Goal: Book appointment/travel/reservation

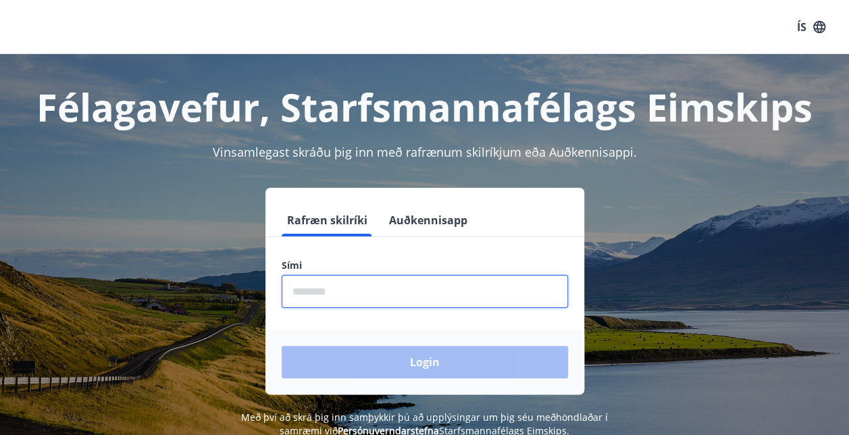
click at [363, 289] on input "phone" at bounding box center [425, 291] width 286 height 33
type input "********"
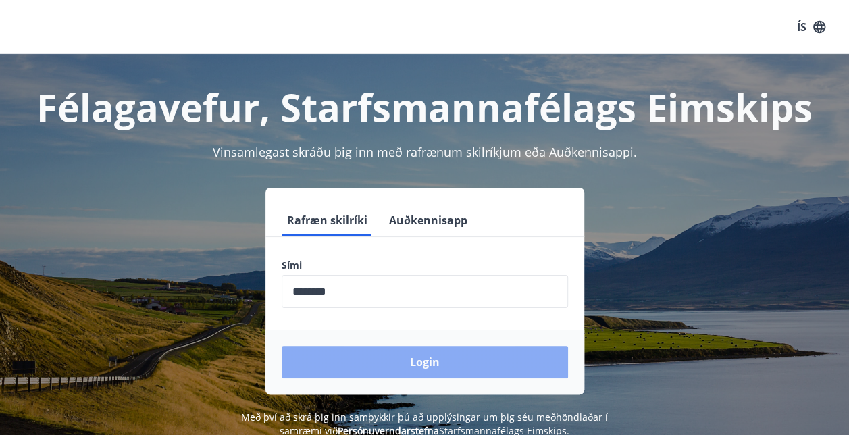
click at [424, 368] on button "Login" at bounding box center [425, 362] width 286 height 32
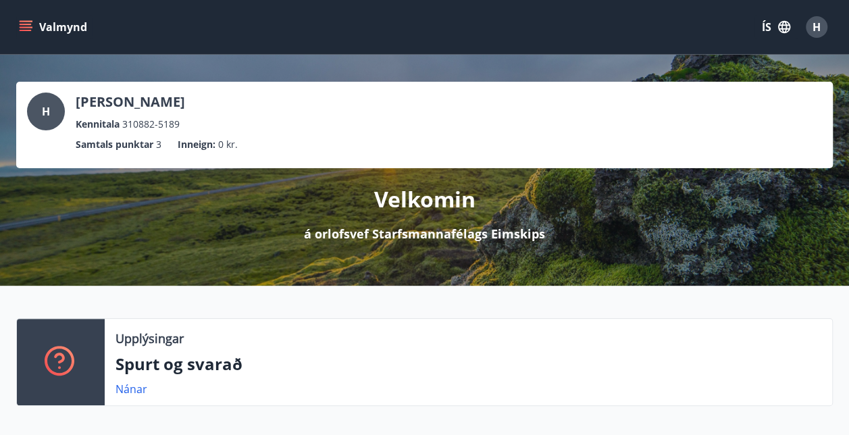
click at [35, 27] on button "Valmynd" at bounding box center [54, 27] width 76 height 24
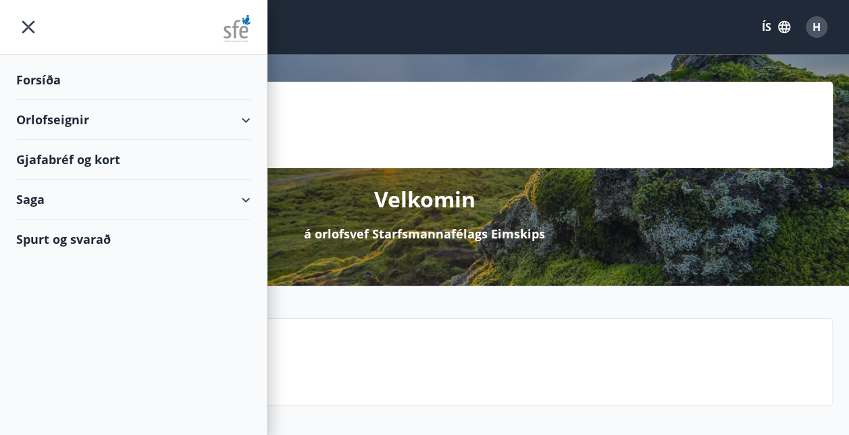
click at [109, 119] on div "Orlofseignir" at bounding box center [133, 120] width 234 height 40
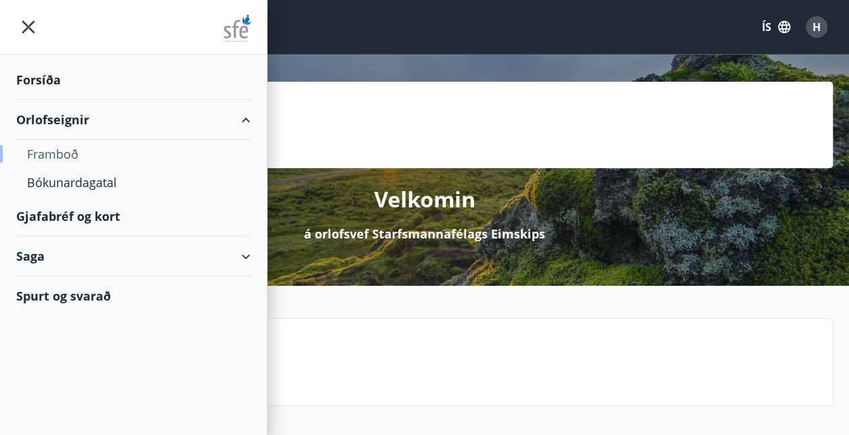
click at [49, 147] on div "Framboð" at bounding box center [133, 154] width 213 height 28
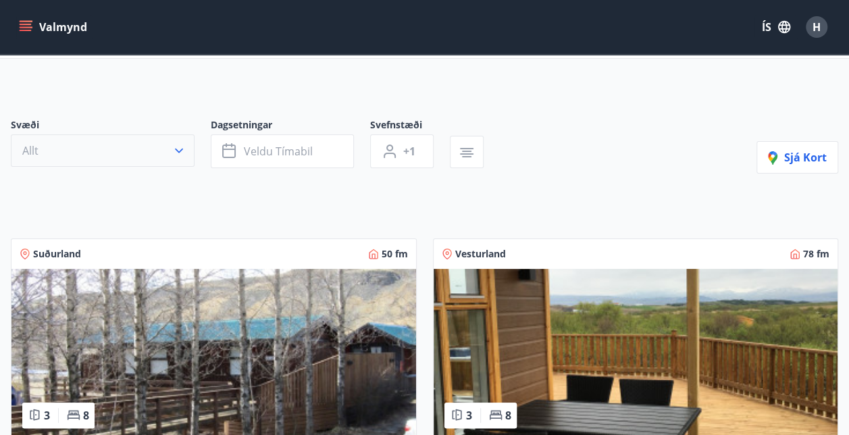
scroll to position [59, 0]
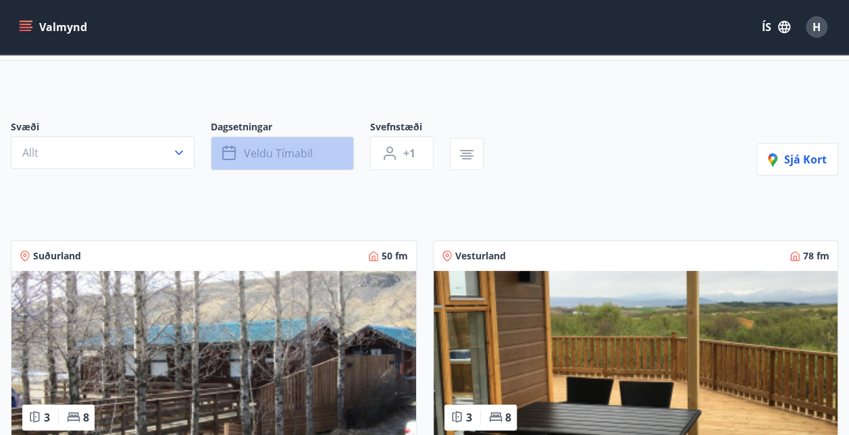
click at [265, 156] on span "Veldu tímabil" at bounding box center [278, 153] width 69 height 15
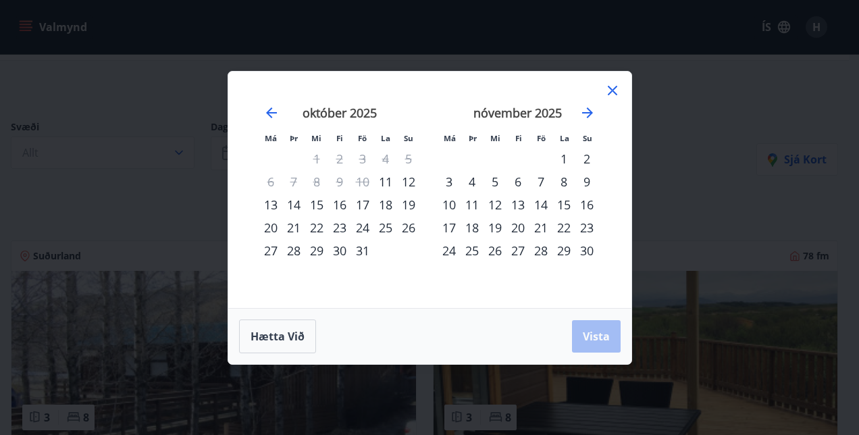
click at [336, 228] on div "23" at bounding box center [339, 227] width 23 height 23
click at [298, 252] on div "28" at bounding box center [293, 250] width 23 height 23
click at [591, 339] on span "Vista" at bounding box center [596, 336] width 27 height 15
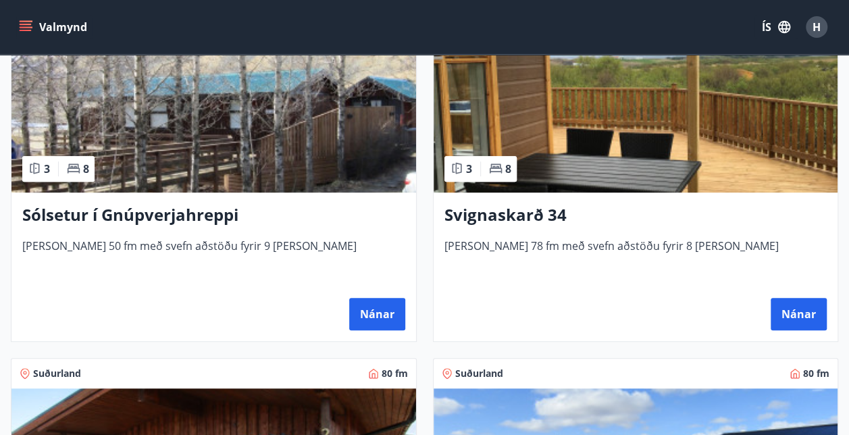
scroll to position [311, 0]
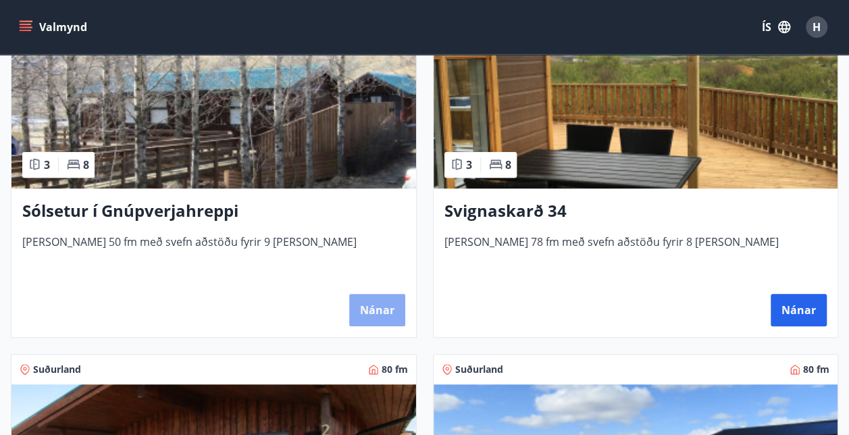
click at [376, 311] on button "Nánar" at bounding box center [377, 310] width 56 height 32
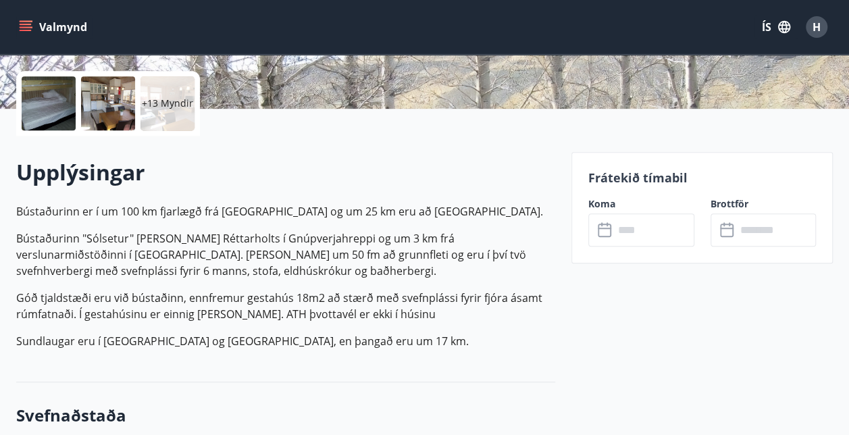
scroll to position [301, 0]
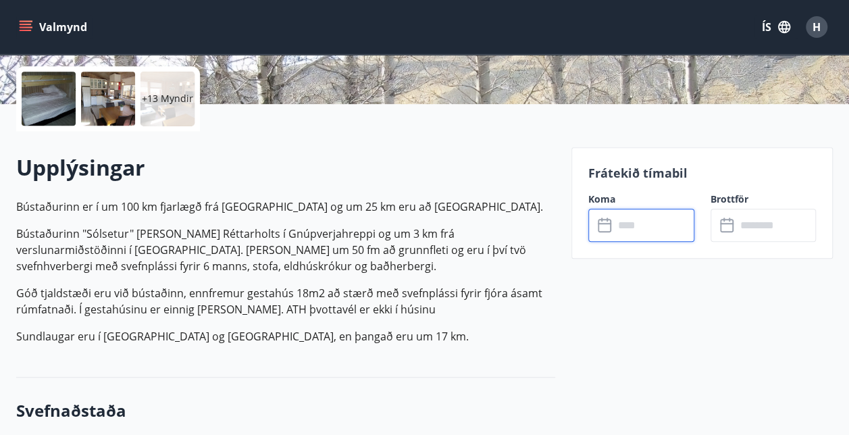
click at [643, 237] on input "text" at bounding box center [654, 225] width 80 height 33
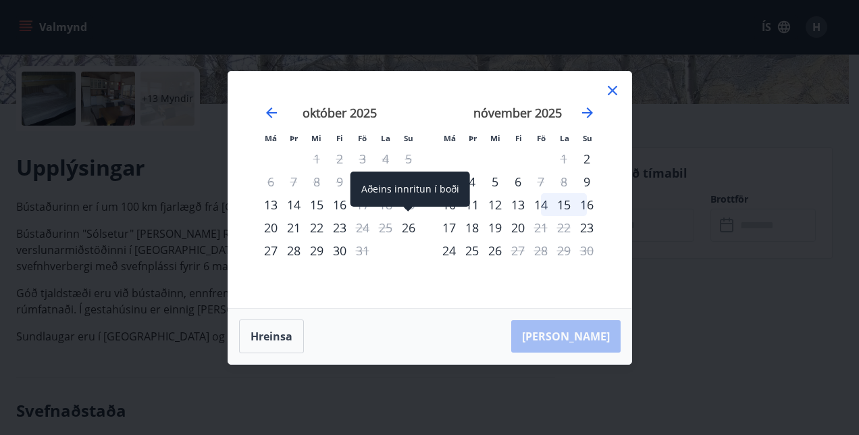
click at [406, 223] on div "26" at bounding box center [408, 227] width 23 height 23
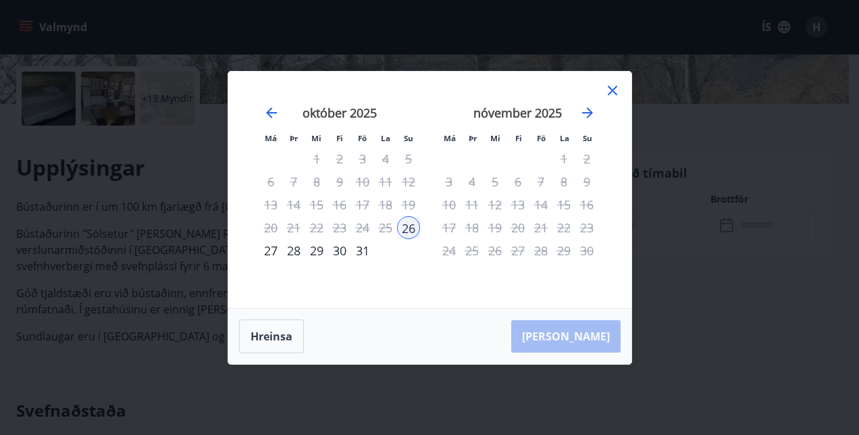
click at [295, 251] on div "28" at bounding box center [293, 250] width 23 height 23
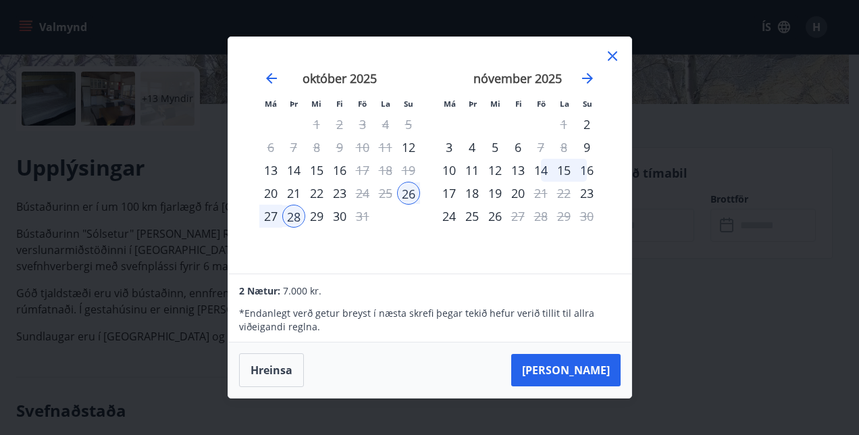
click at [321, 222] on div "29" at bounding box center [316, 216] width 23 height 23
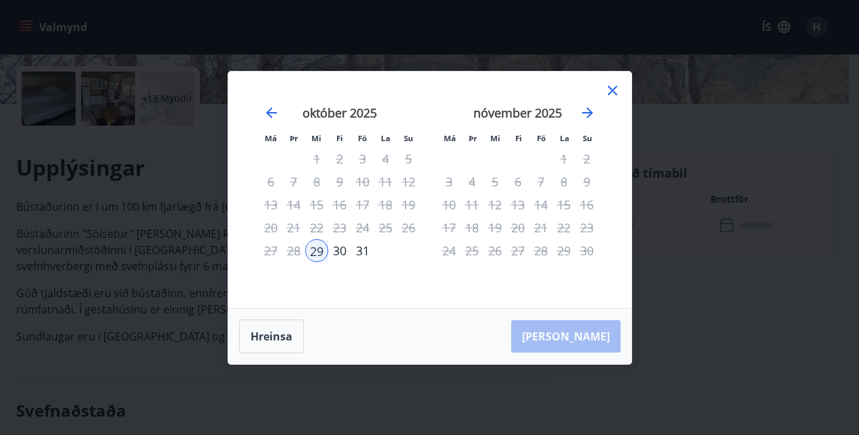
click at [292, 253] on div "28" at bounding box center [293, 250] width 23 height 23
click at [291, 253] on div "28" at bounding box center [293, 250] width 23 height 23
click at [319, 249] on div "29" at bounding box center [316, 250] width 23 height 23
click at [613, 88] on icon at bounding box center [612, 90] width 16 height 16
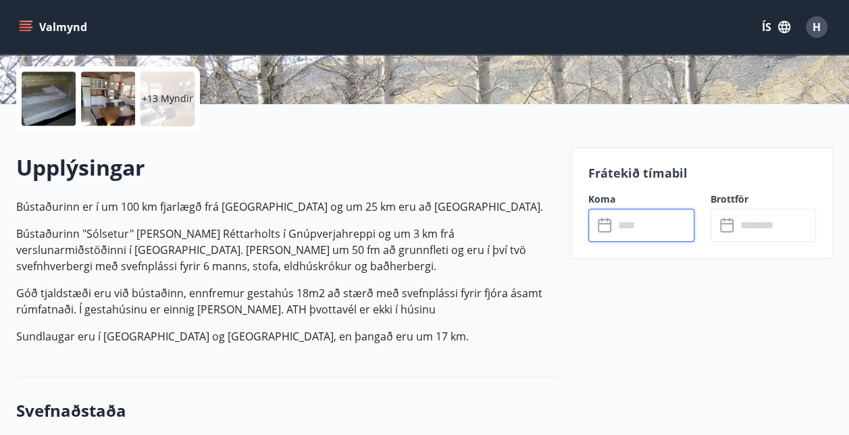
click at [646, 233] on input "text" at bounding box center [654, 225] width 80 height 33
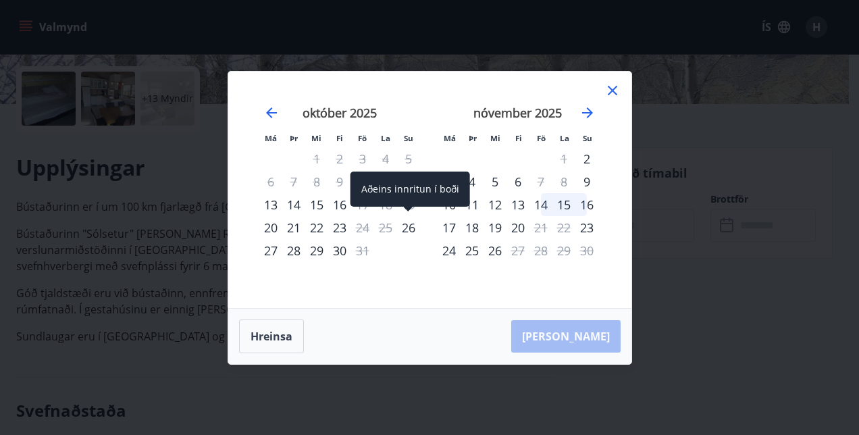
click at [408, 229] on div "26" at bounding box center [408, 227] width 23 height 23
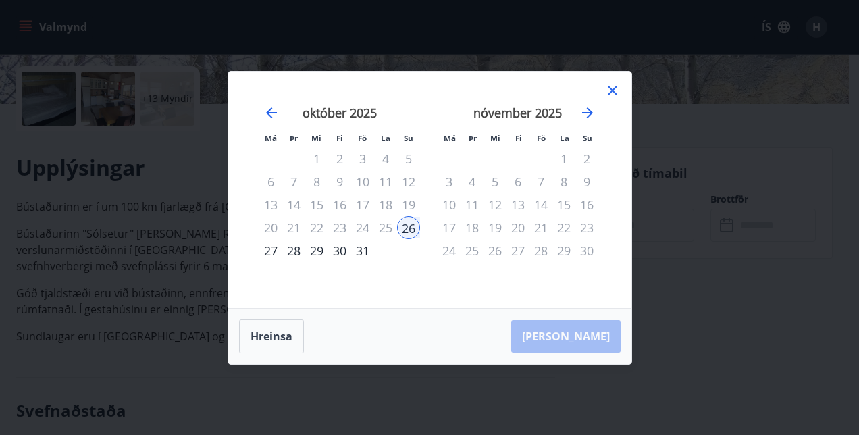
click at [298, 252] on div "28" at bounding box center [293, 250] width 23 height 23
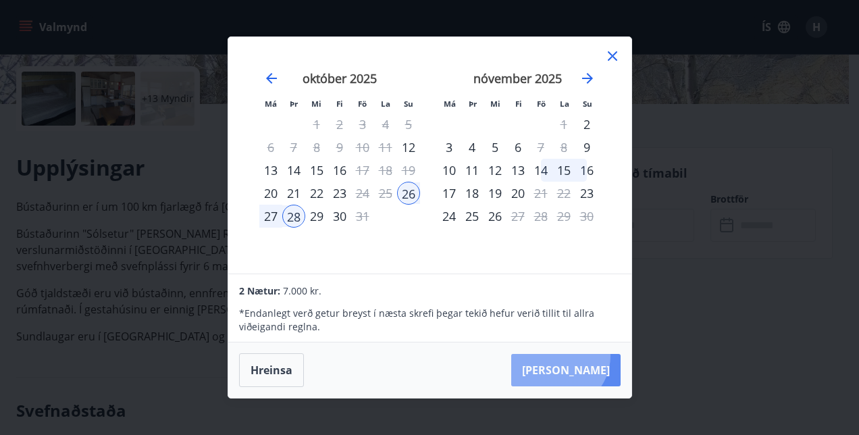
click at [598, 356] on button "Taka Frá" at bounding box center [565, 370] width 109 height 32
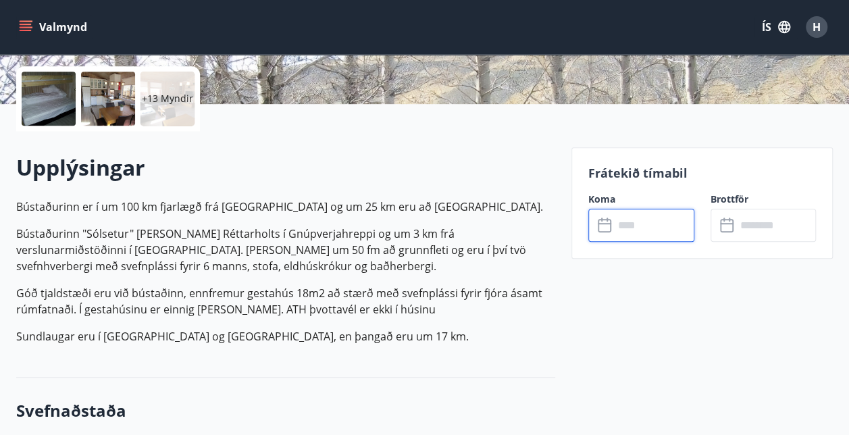
type input "******"
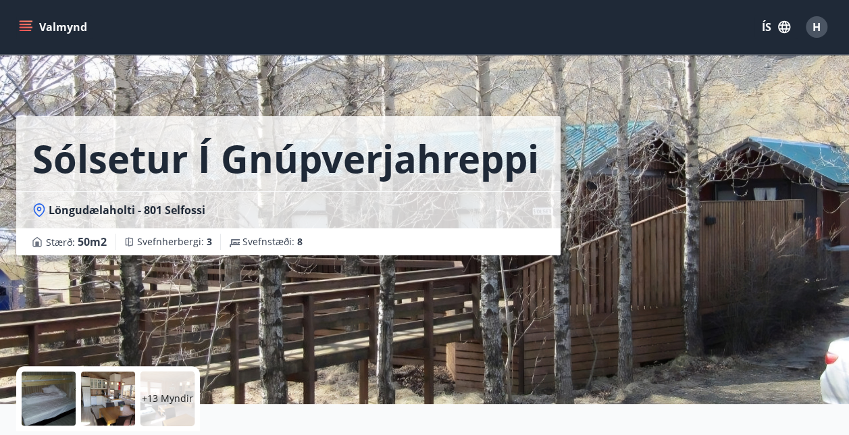
scroll to position [0, 0]
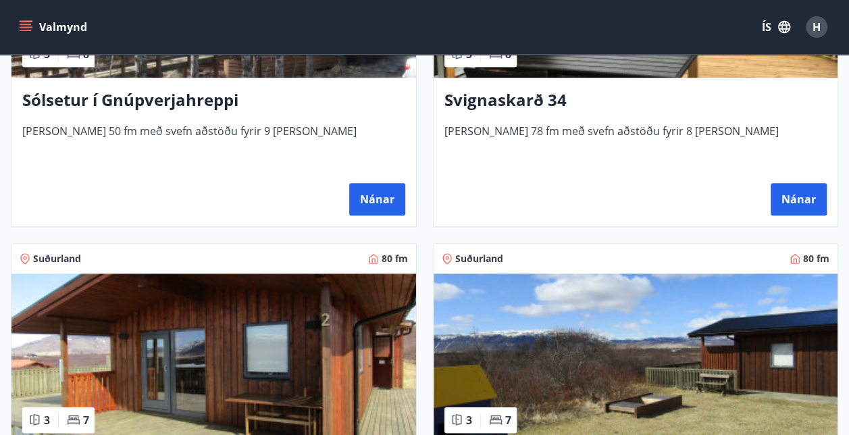
scroll to position [427, 0]
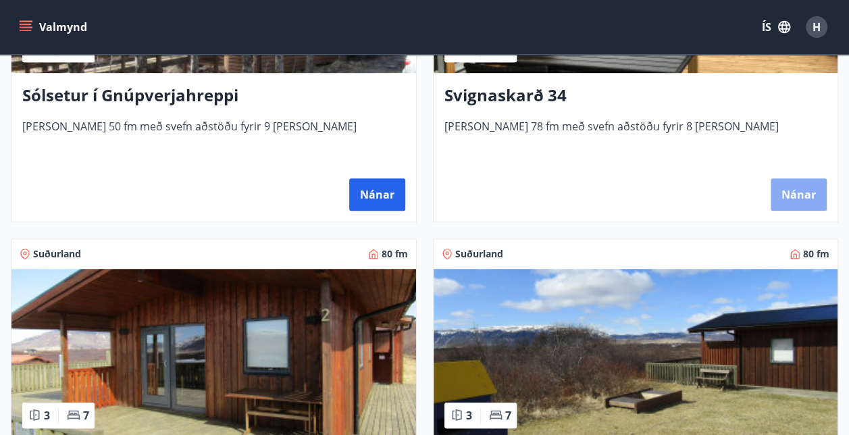
click at [790, 196] on button "Nánar" at bounding box center [799, 194] width 56 height 32
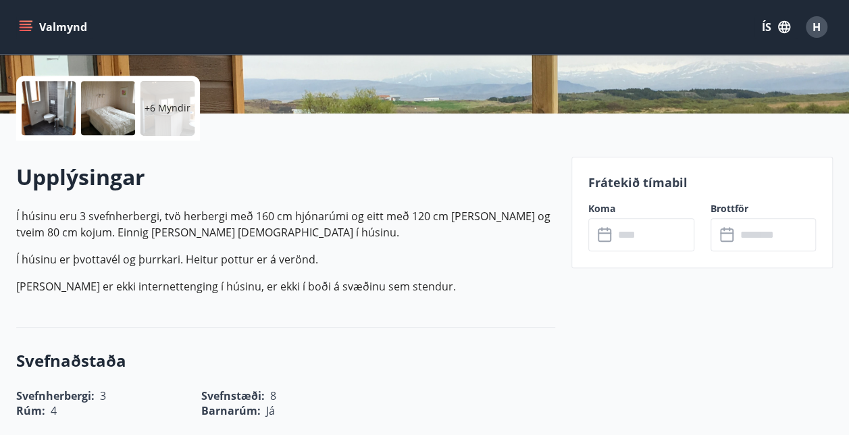
scroll to position [295, 0]
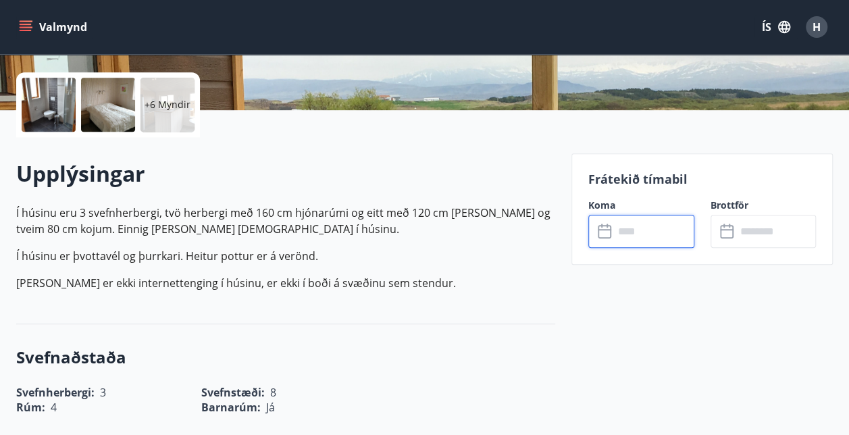
click at [640, 229] on input "text" at bounding box center [654, 231] width 80 height 33
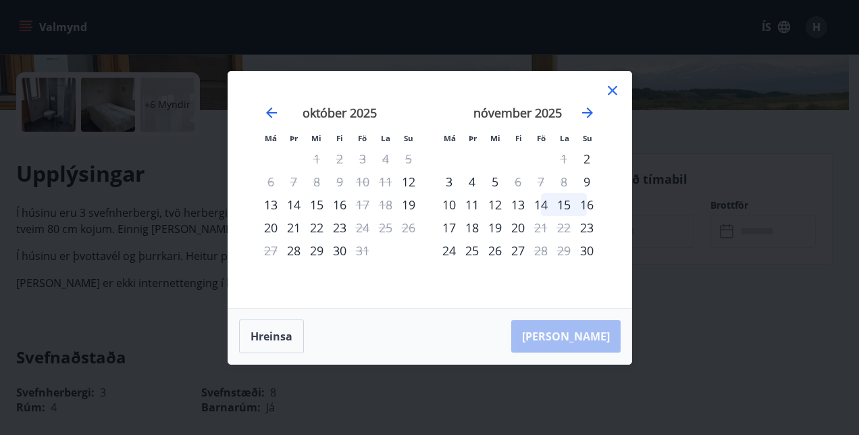
click at [610, 87] on icon at bounding box center [612, 90] width 16 height 16
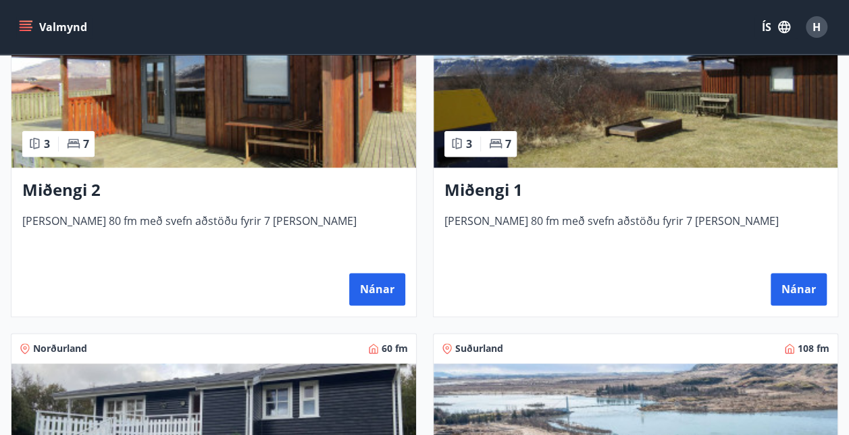
scroll to position [700, 0]
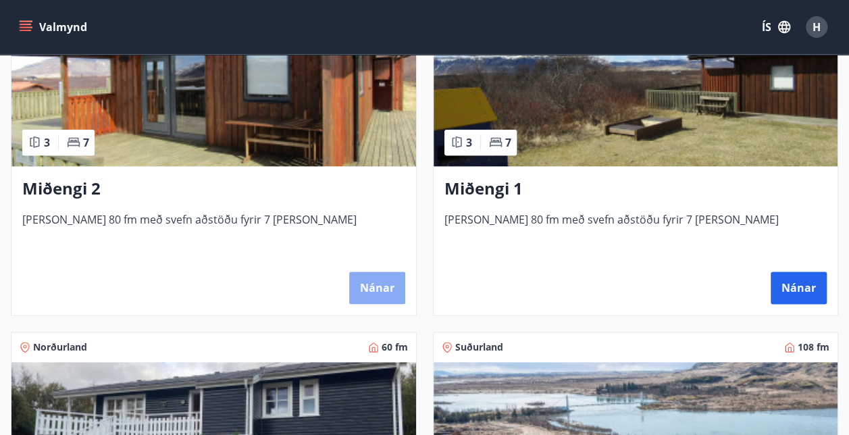
click at [384, 277] on button "Nánar" at bounding box center [377, 287] width 56 height 32
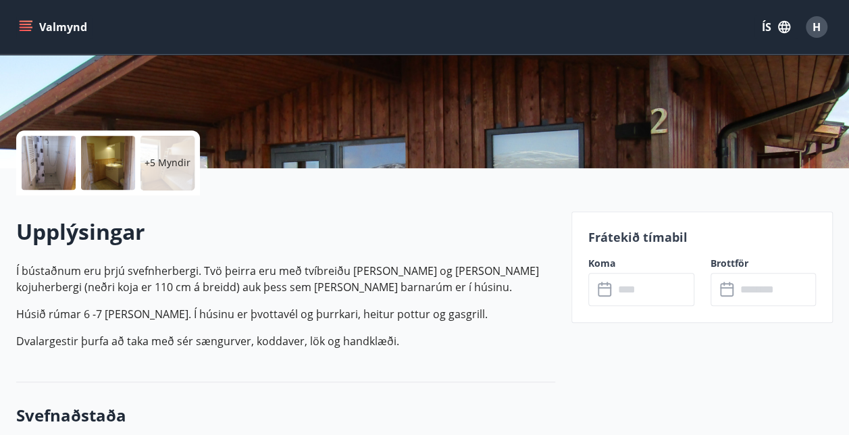
scroll to position [238, 0]
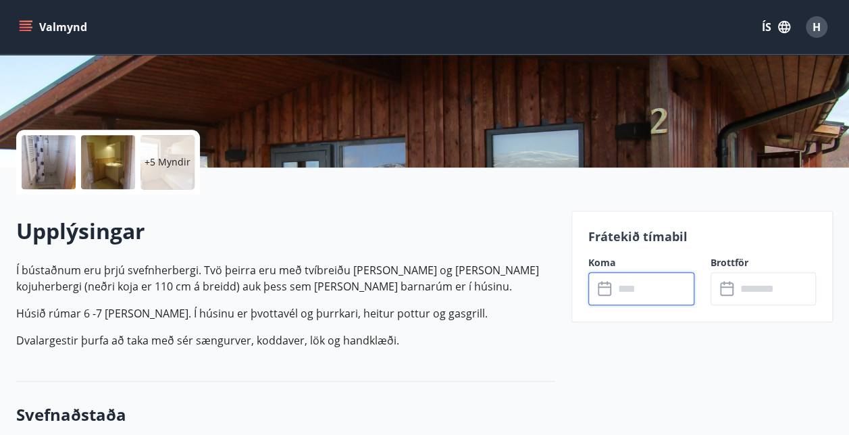
click at [638, 289] on input "text" at bounding box center [654, 288] width 80 height 33
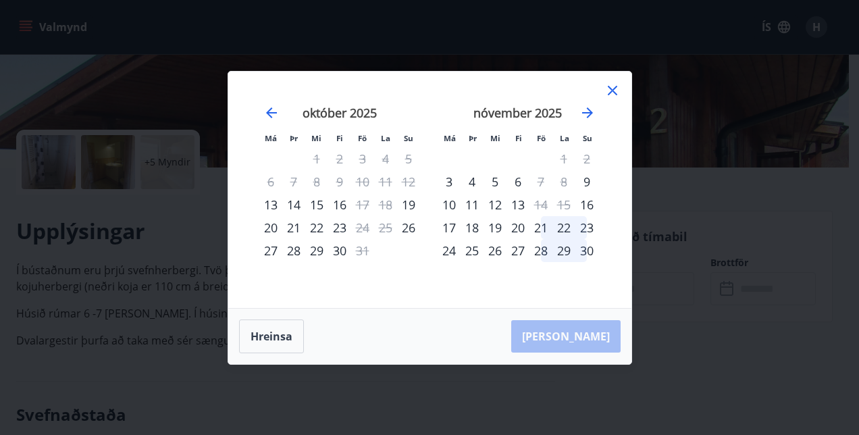
click at [145, 44] on div "Má Þr Mi Fi Fö La Su Má Þr Mi Fi Fö La Su september 2025 1 2 3 4 5 6 7 8 9 10 1…" at bounding box center [429, 217] width 859 height 435
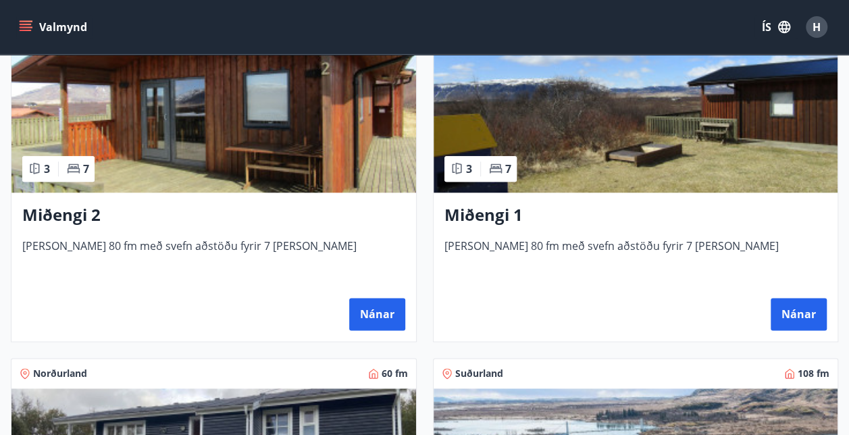
scroll to position [674, 0]
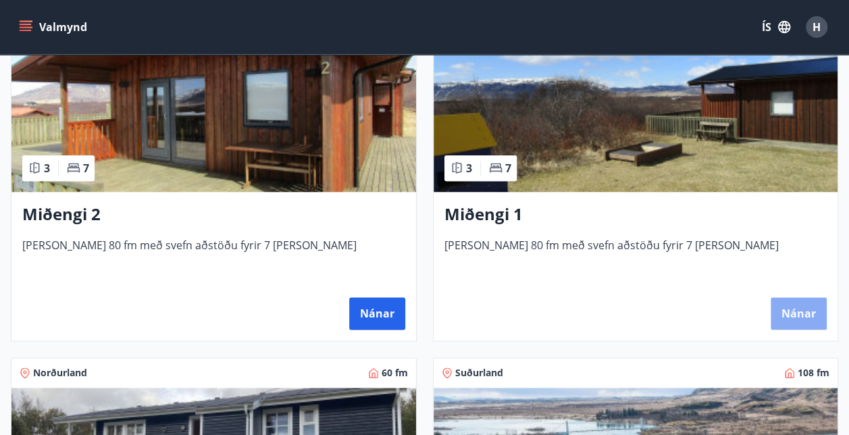
click at [798, 316] on button "Nánar" at bounding box center [799, 313] width 56 height 32
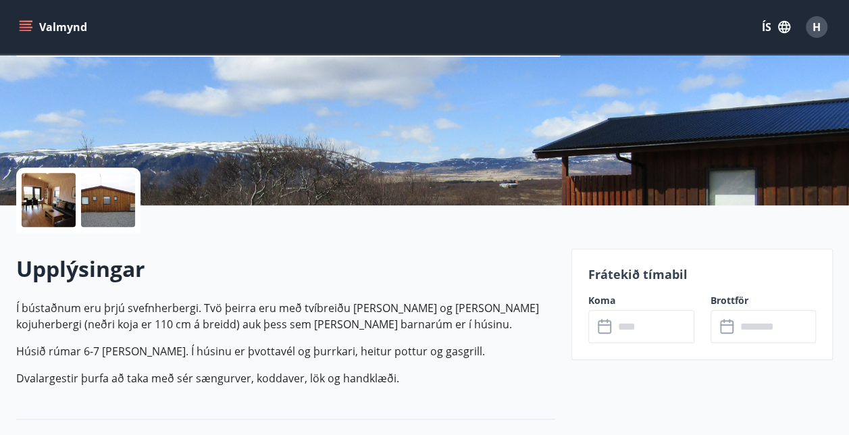
scroll to position [201, 0]
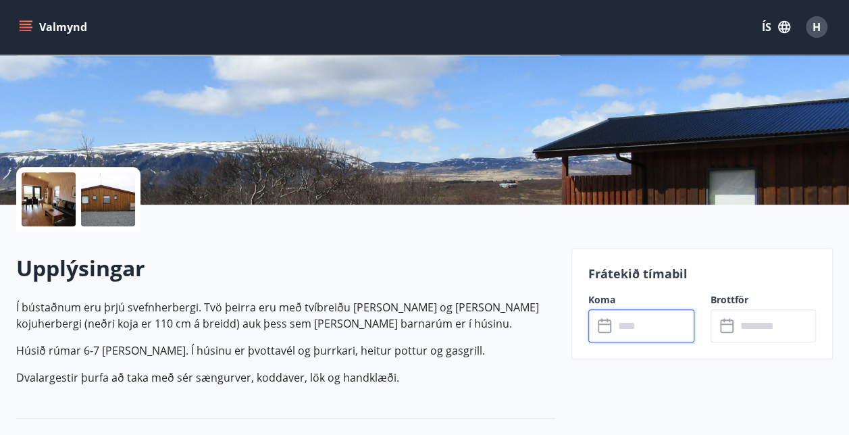
click at [665, 330] on input "text" at bounding box center [654, 325] width 80 height 33
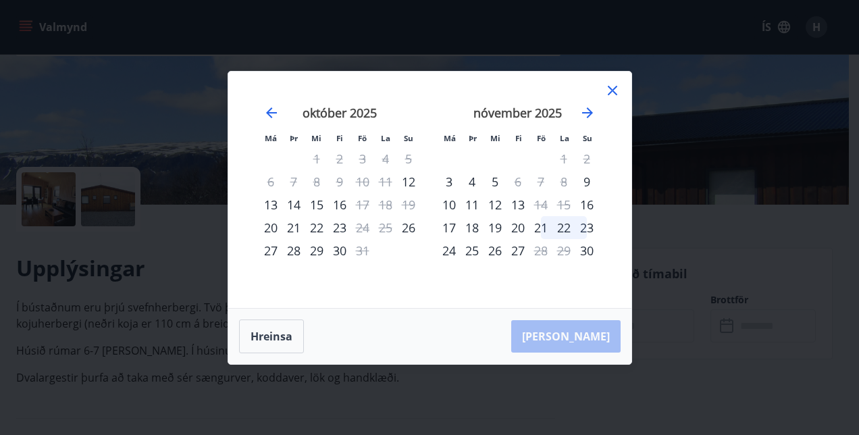
click at [613, 86] on icon at bounding box center [612, 90] width 16 height 16
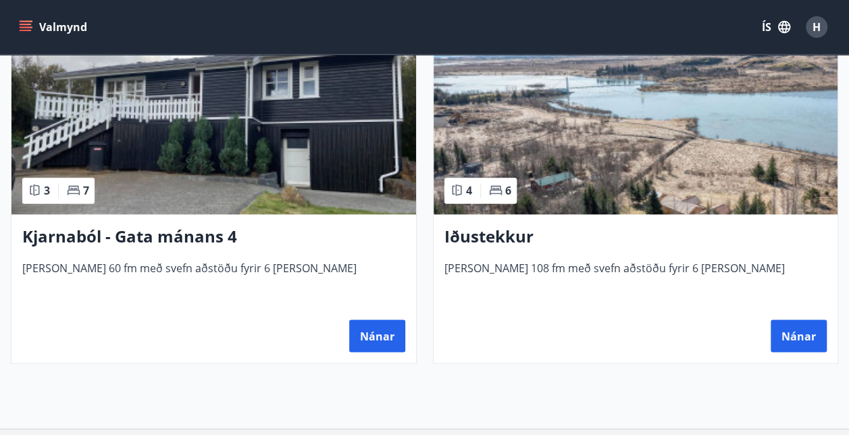
scroll to position [1021, 0]
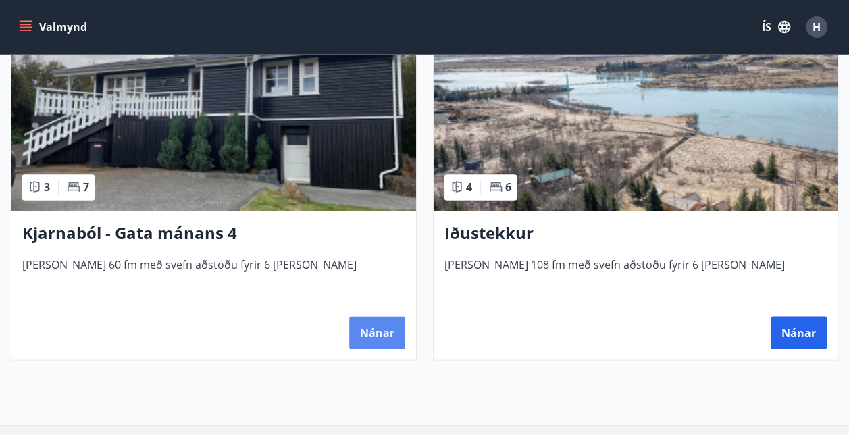
click at [376, 341] on button "Nánar" at bounding box center [377, 332] width 56 height 32
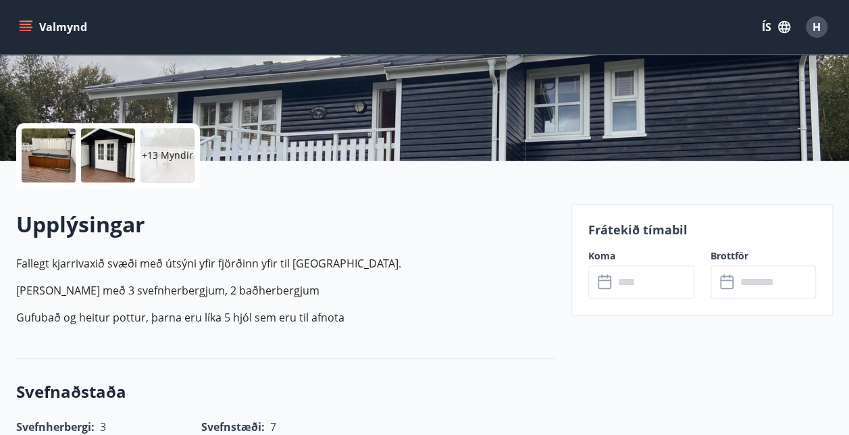
scroll to position [246, 0]
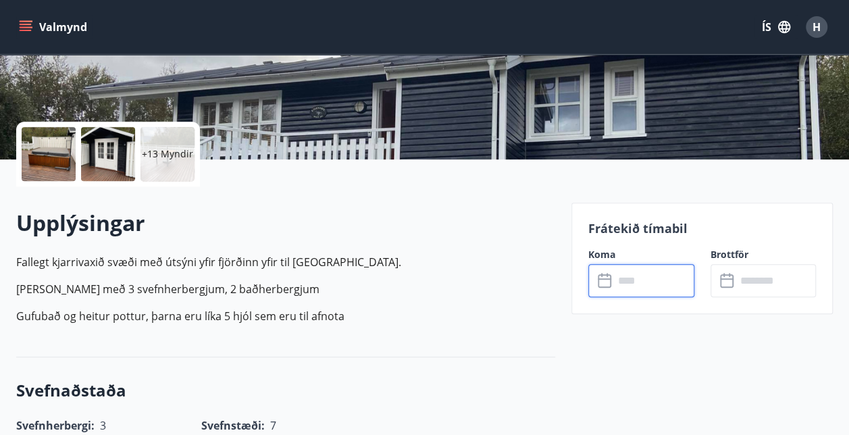
click at [641, 284] on input "text" at bounding box center [654, 280] width 80 height 33
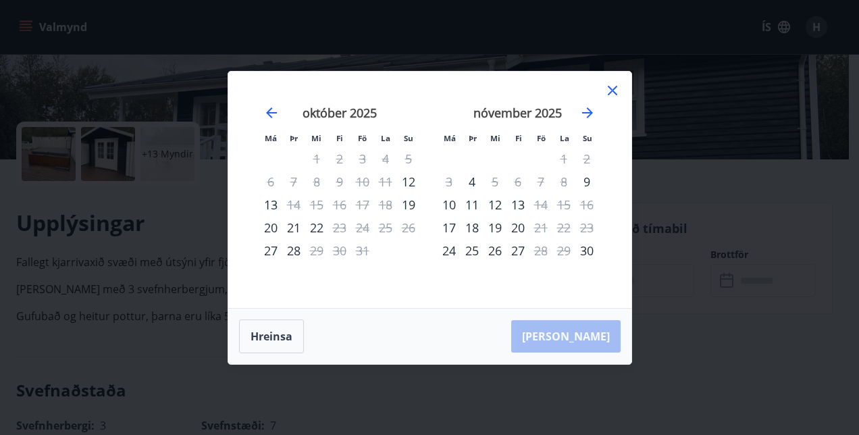
click at [612, 90] on icon at bounding box center [612, 90] width 2 height 2
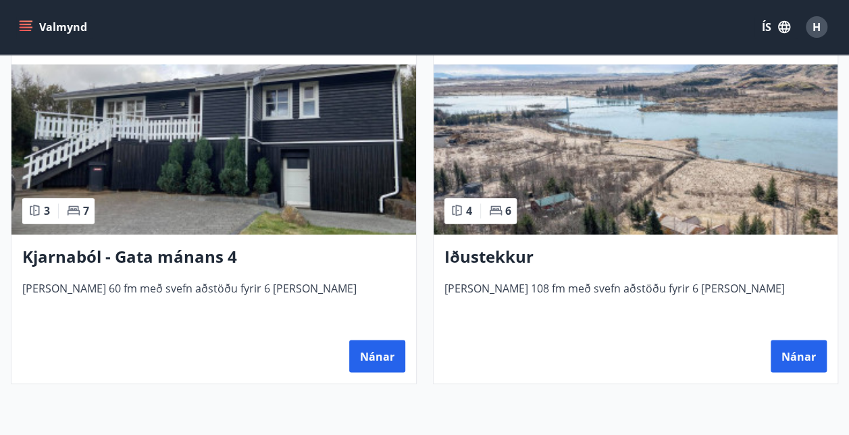
scroll to position [998, 0]
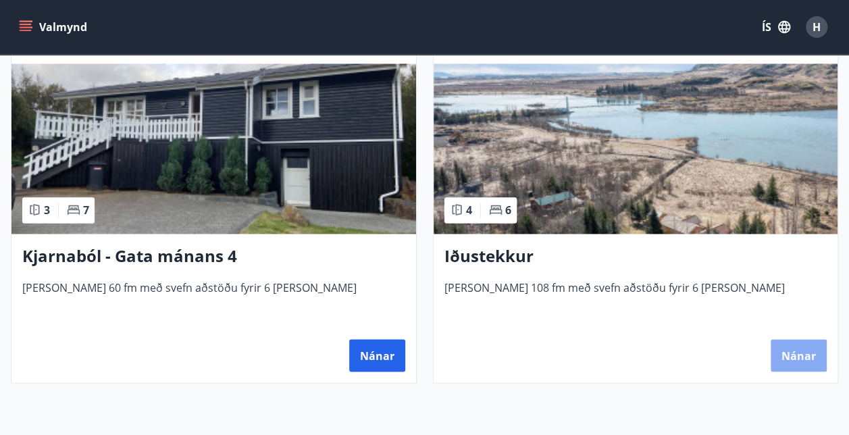
click at [805, 351] on button "Nánar" at bounding box center [799, 355] width 56 height 32
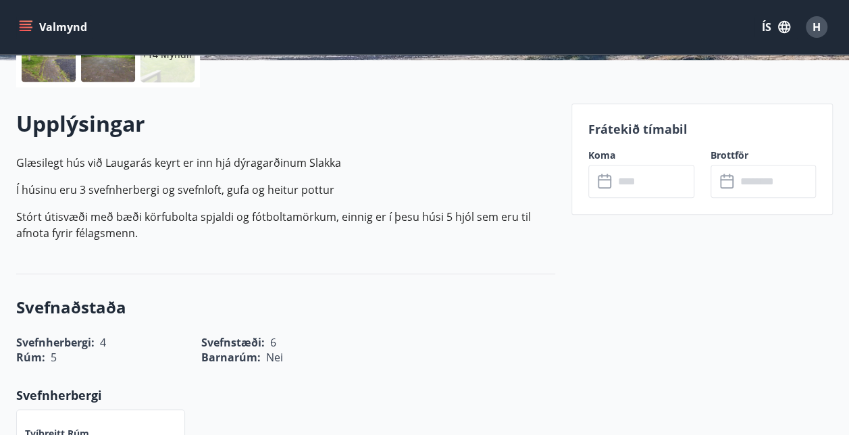
scroll to position [347, 0]
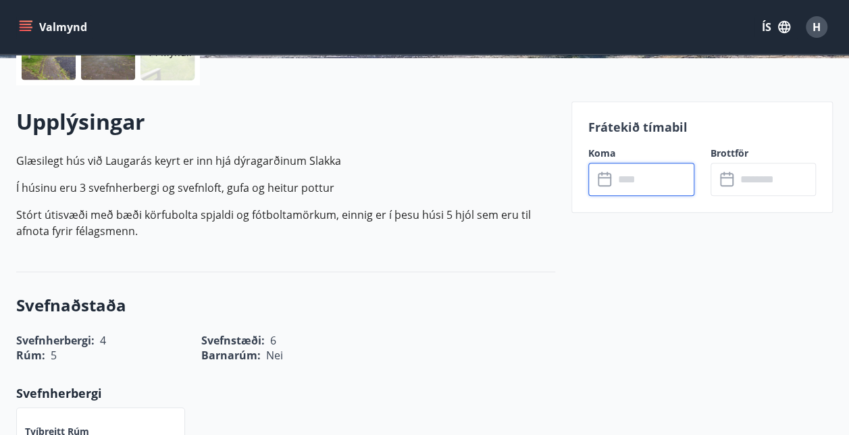
click at [638, 187] on input "text" at bounding box center [654, 179] width 80 height 33
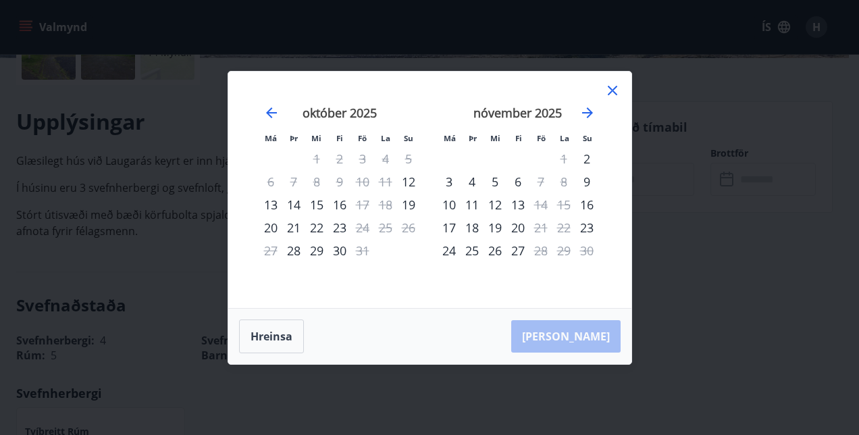
click at [613, 87] on icon at bounding box center [612, 90] width 16 height 16
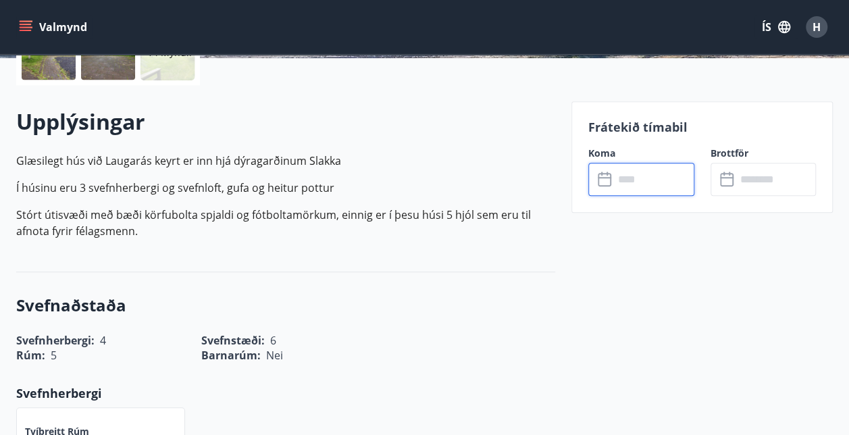
scroll to position [0, 0]
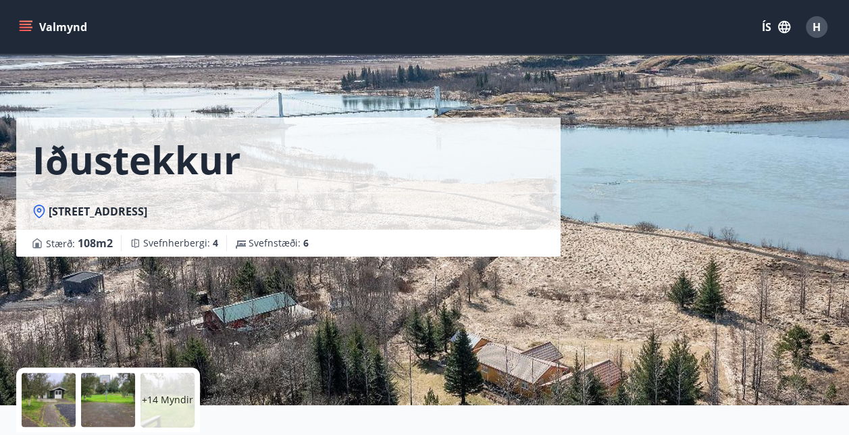
click at [36, 26] on button "Valmynd" at bounding box center [54, 27] width 76 height 24
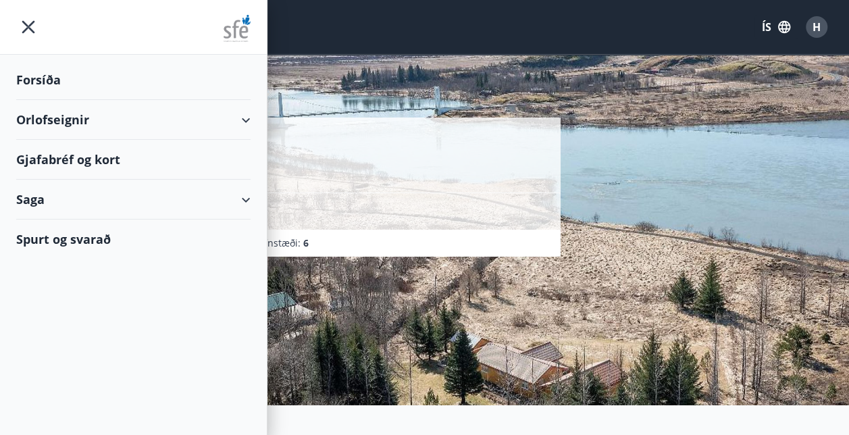
click at [115, 124] on div "Orlofseignir" at bounding box center [133, 120] width 234 height 40
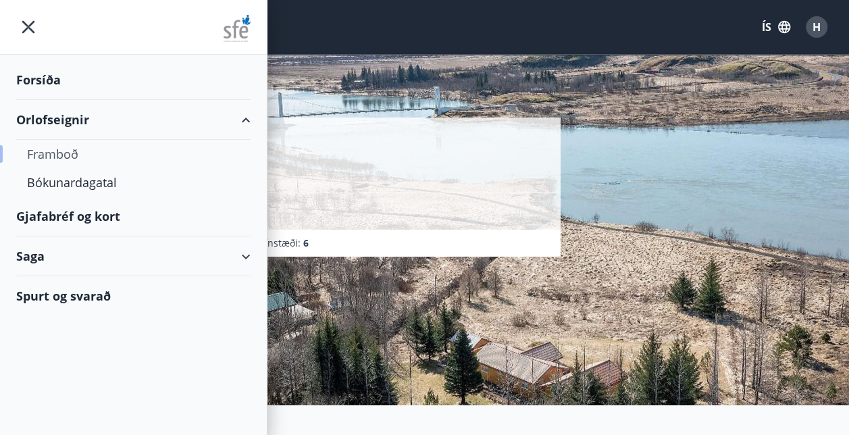
click at [43, 154] on div "Framboð" at bounding box center [133, 154] width 213 height 28
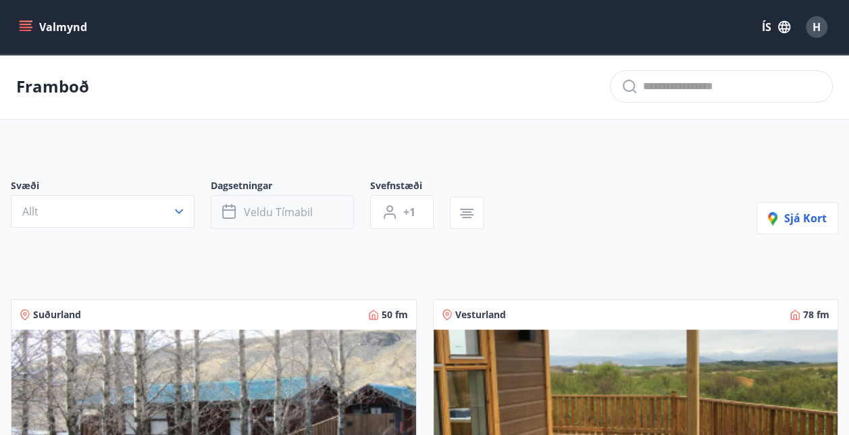
click at [288, 212] on span "Veldu tímabil" at bounding box center [278, 212] width 69 height 15
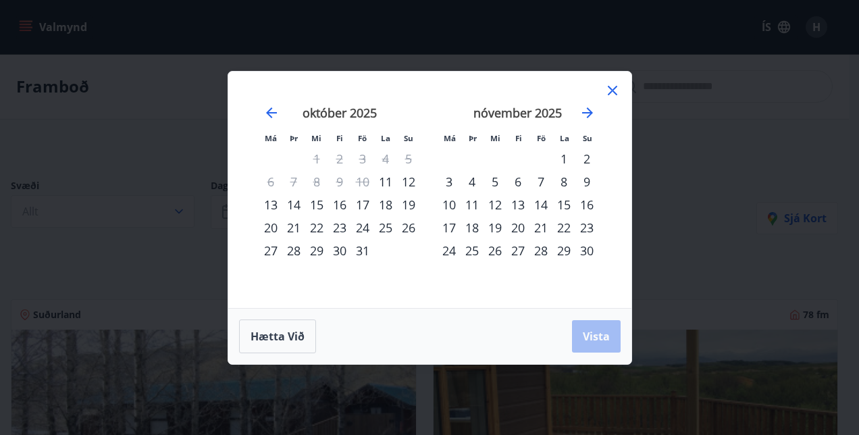
click at [339, 224] on div "23" at bounding box center [339, 227] width 23 height 23
click at [586, 346] on button "Vista" at bounding box center [596, 336] width 49 height 32
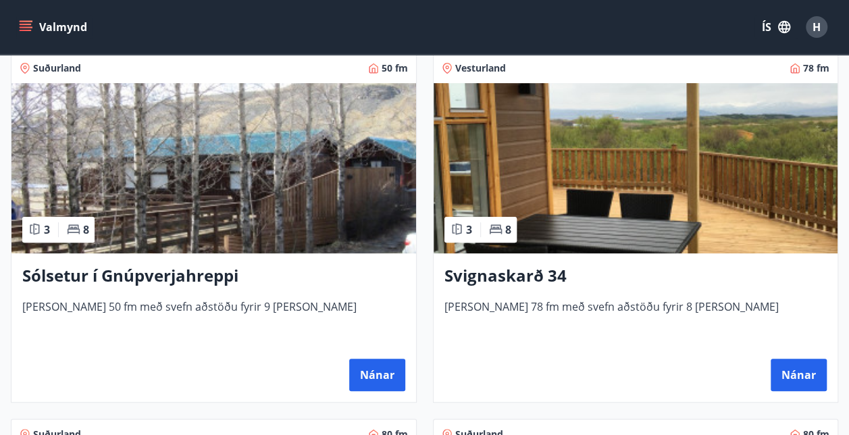
scroll to position [247, 0]
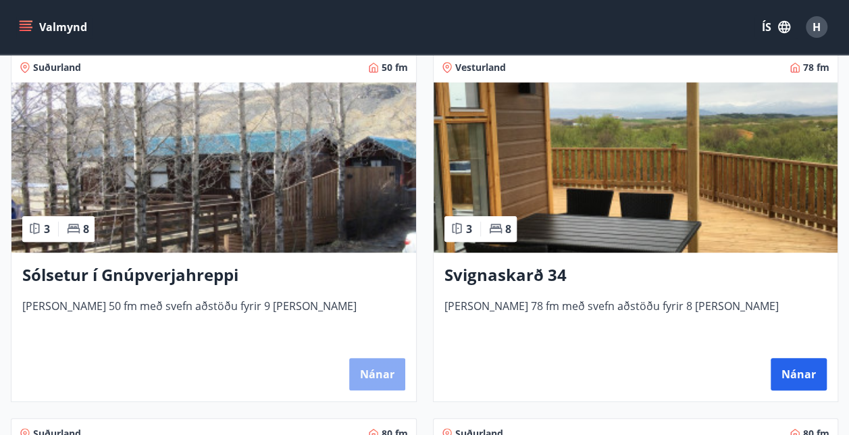
click at [390, 365] on button "Nánar" at bounding box center [377, 374] width 56 height 32
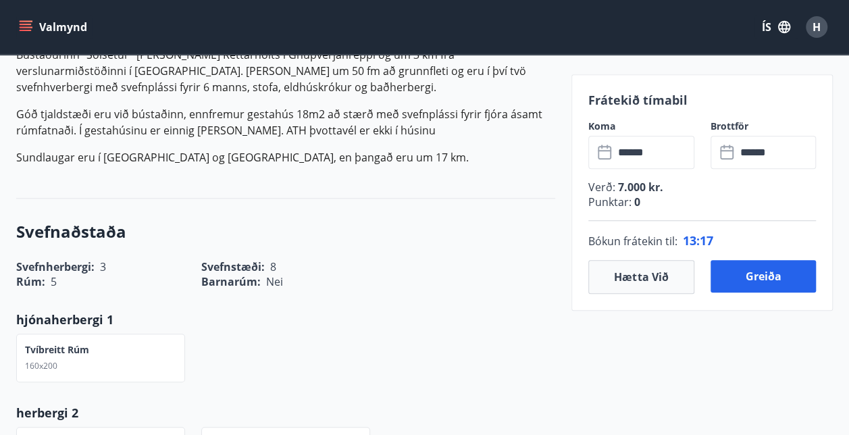
scroll to position [481, 0]
click at [656, 142] on input "******" at bounding box center [654, 152] width 80 height 33
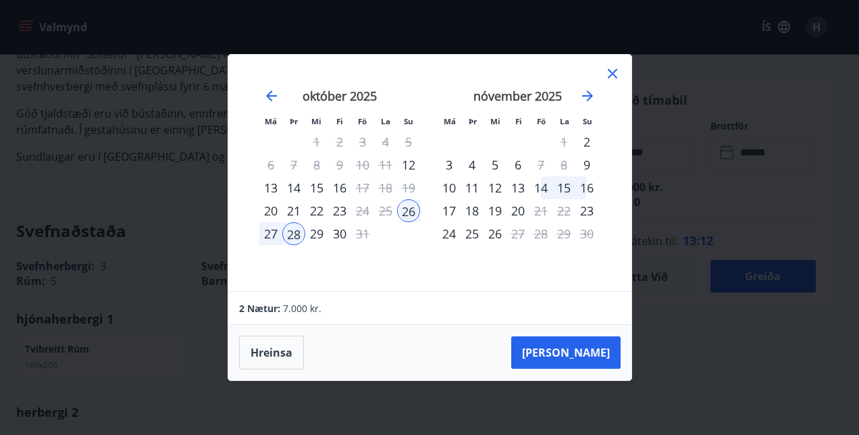
click at [316, 238] on div "29" at bounding box center [316, 233] width 23 height 23
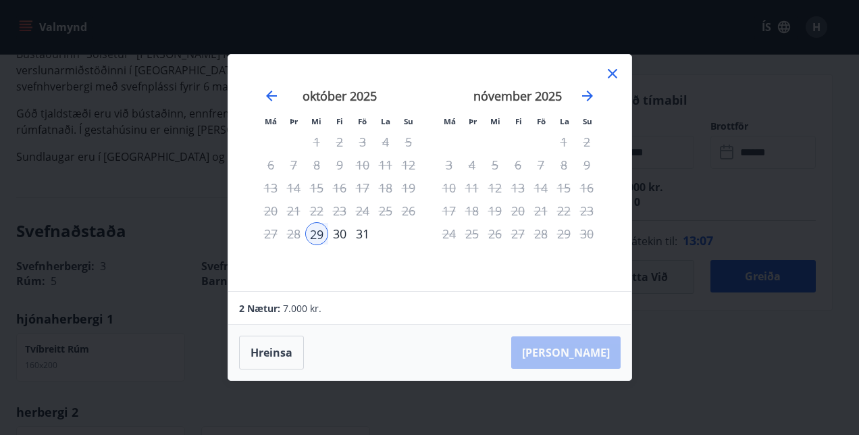
click at [610, 78] on icon at bounding box center [612, 74] width 16 height 16
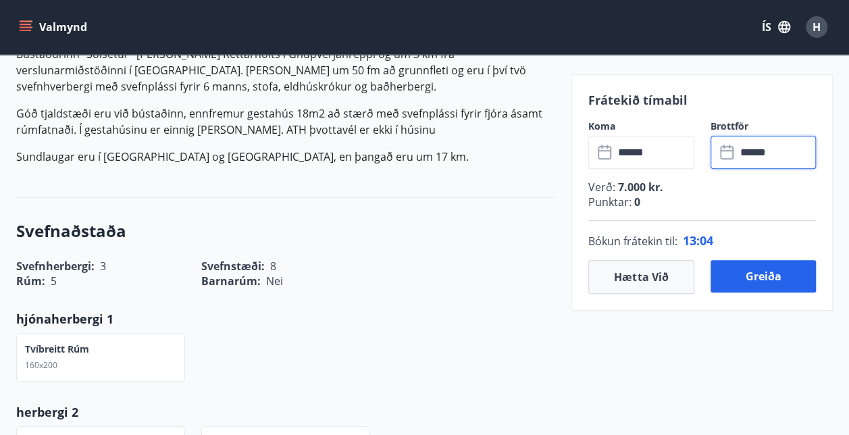
click at [776, 156] on input "******" at bounding box center [776, 152] width 80 height 33
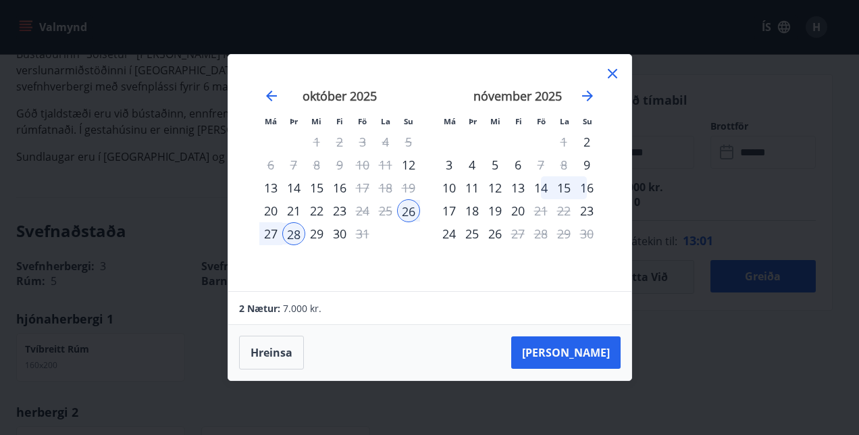
click at [320, 237] on div "29" at bounding box center [316, 233] width 23 height 23
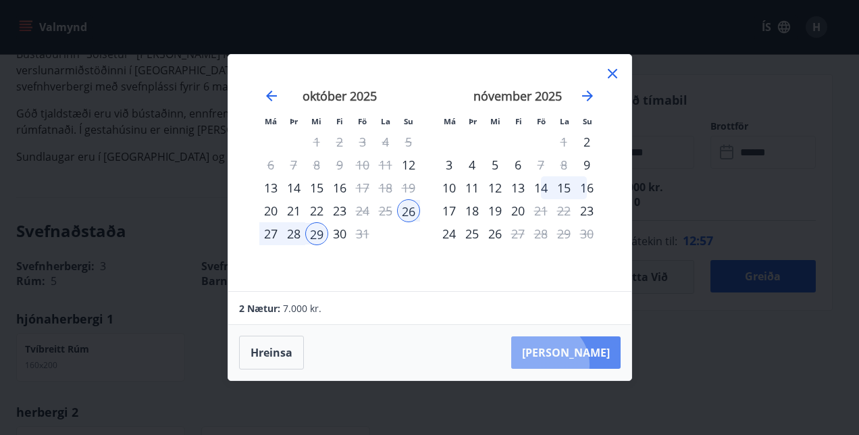
click at [588, 365] on button "Taka Frá" at bounding box center [565, 352] width 109 height 32
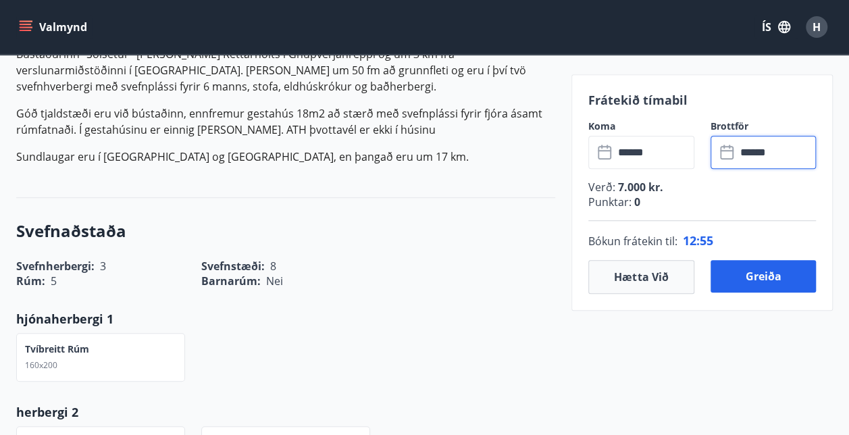
type input "******"
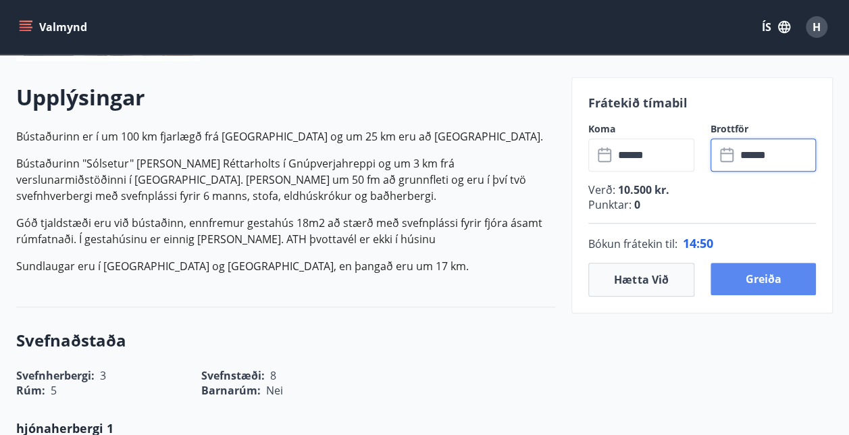
scroll to position [370, 0]
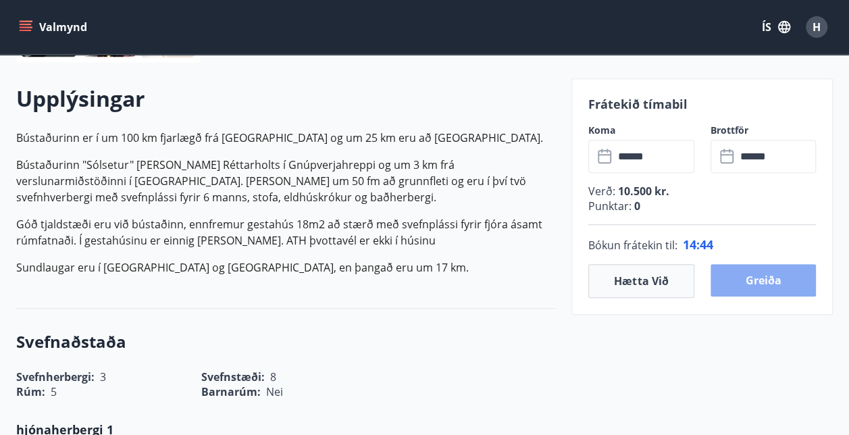
click at [754, 280] on button "Greiða" at bounding box center [763, 280] width 106 height 32
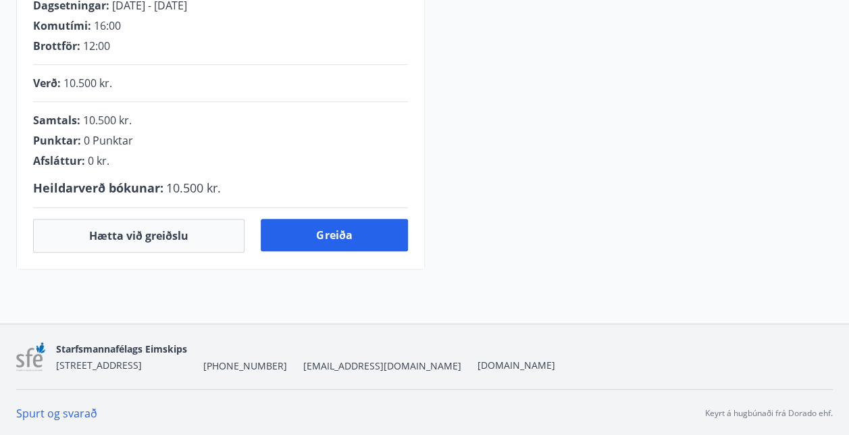
scroll to position [370, 0]
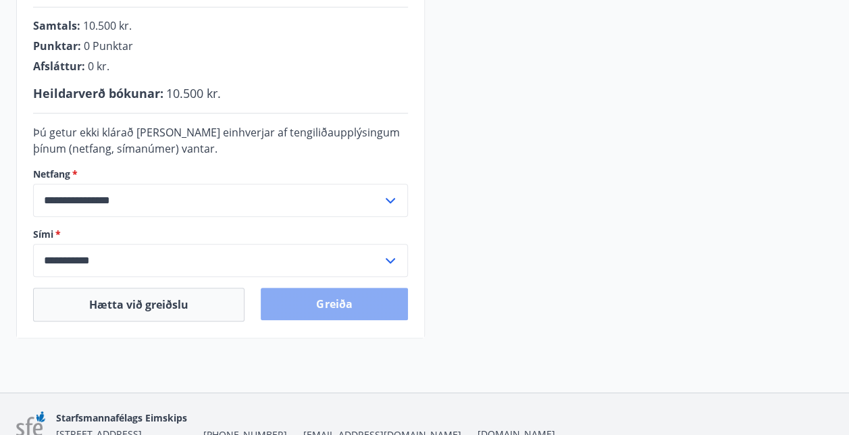
click at [351, 303] on button "Greiða" at bounding box center [334, 304] width 147 height 32
